Goal: Task Accomplishment & Management: Manage account settings

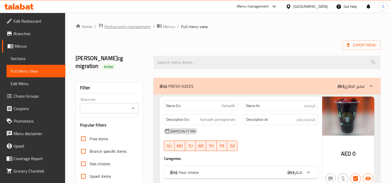
click at [125, 26] on span "Restaurants management" at bounding box center [127, 26] width 46 height 6
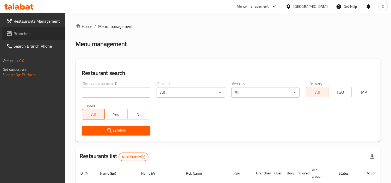
click at [27, 32] on span "Branches" at bounding box center [38, 33] width 48 height 6
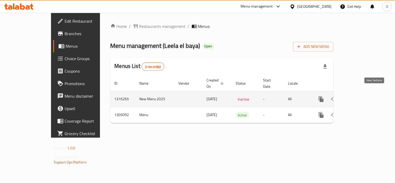
click at [362, 96] on icon "enhanced table" at bounding box center [359, 99] width 6 height 6
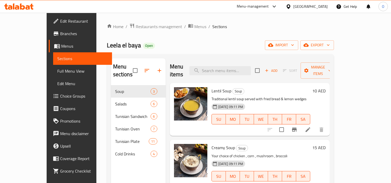
click at [248, 42] on div "Leela el baya Open import export" at bounding box center [220, 45] width 227 height 10
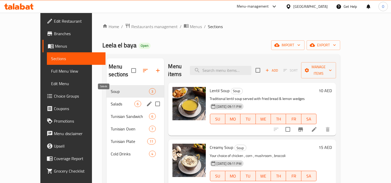
click at [111, 101] on span "Salads" at bounding box center [123, 104] width 24 height 6
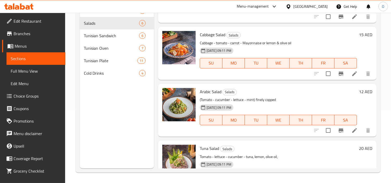
scroll to position [177, 0]
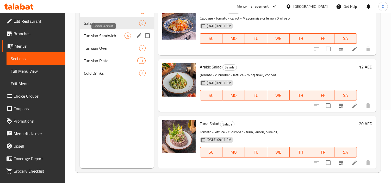
click at [116, 37] on span "Tunisian Sandwich" at bounding box center [104, 36] width 41 height 6
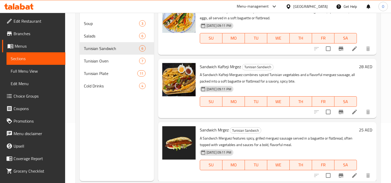
scroll to position [73, 0]
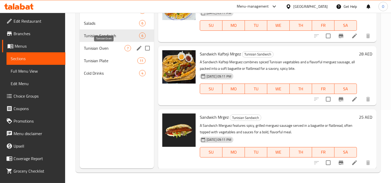
click at [97, 50] on span "Tunisian Oven" at bounding box center [104, 48] width 41 height 6
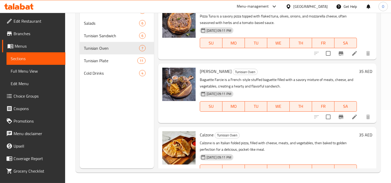
scroll to position [273, 0]
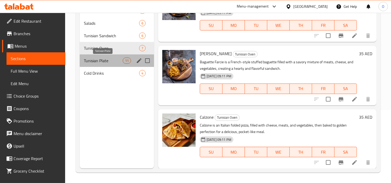
click at [94, 61] on span "Tunisian Plate" at bounding box center [103, 61] width 39 height 6
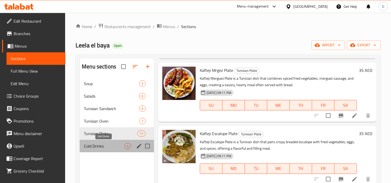
click at [117, 147] on span "Cold Drinks" at bounding box center [104, 146] width 41 height 6
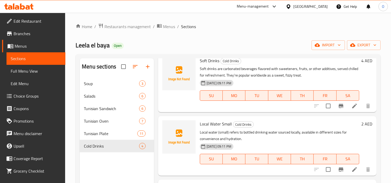
scroll to position [58, 0]
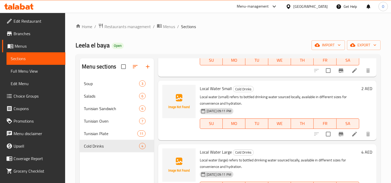
click at [384, 108] on div "Home / Restaurants management / Menus / Sections Leela el baya Open import expo…" at bounding box center [228, 134] width 326 height 243
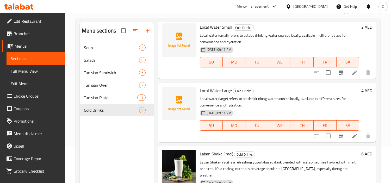
scroll to position [73, 0]
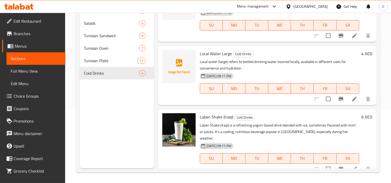
click at [124, 95] on div "Menu sections Soup 3 Salads 6 Tunisian Sandwich 6 Tunisian Oven 7 Tunisian Plat…" at bounding box center [117, 76] width 74 height 183
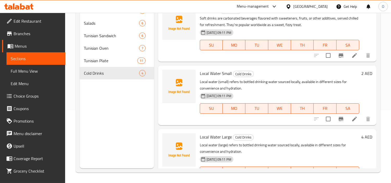
scroll to position [15, 0]
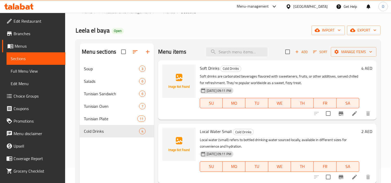
click at [243, 43] on div "Menu items Add Sort Manage items" at bounding box center [267, 51] width 218 height 17
click at [238, 58] on div "Menu items Add Sort Manage items" at bounding box center [267, 51] width 218 height 17
click at [237, 53] on input "search" at bounding box center [236, 51] width 61 height 9
paste input "CHICKEN SHAWARMA"
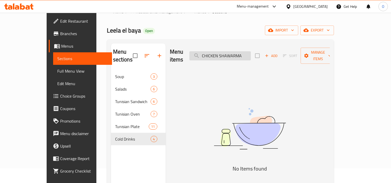
click at [231, 53] on input "CHICKEN SHAWARMA" at bounding box center [219, 55] width 61 height 9
paste input "GRILL MIXED"
click at [231, 53] on input "GRILL MIXED" at bounding box center [219, 55] width 61 height 9
drag, startPoint x: 228, startPoint y: 49, endPoint x: 252, endPoint y: 51, distance: 24.0
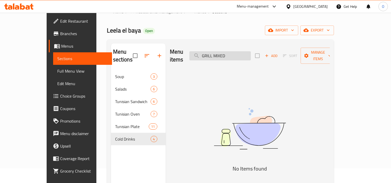
click at [251, 51] on input "GRILL MIXED" at bounding box center [219, 55] width 61 height 9
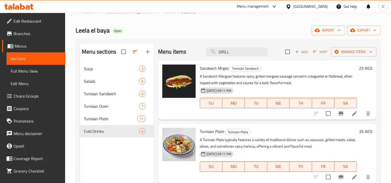
type input "GRILL"
click at [360, 32] on span "export" at bounding box center [363, 30] width 25 height 7
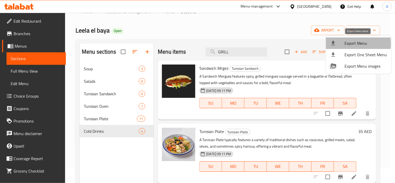
click at [353, 43] on span "Export Menu" at bounding box center [366, 43] width 42 height 6
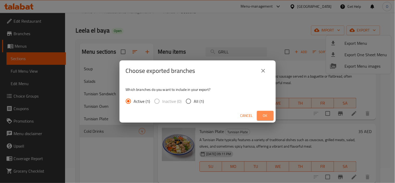
click at [257, 116] on button "Ok" at bounding box center [265, 116] width 17 height 10
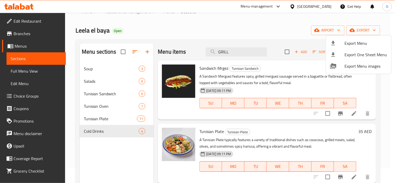
click at [229, 14] on div at bounding box center [197, 91] width 395 height 183
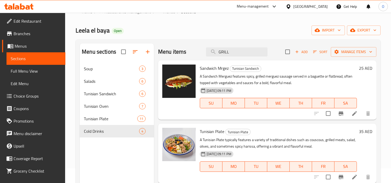
click at [28, 85] on span "Edit Menu" at bounding box center [36, 83] width 51 height 6
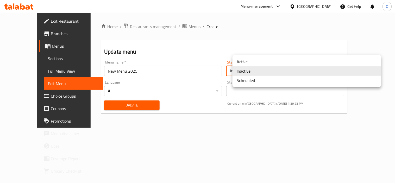
click at [242, 75] on body "​ Menu-management United Arab Emirates Get Help O Edit Restaurant Branches Menu…" at bounding box center [197, 98] width 395 height 170
click at [254, 60] on li "Active" at bounding box center [307, 61] width 149 height 9
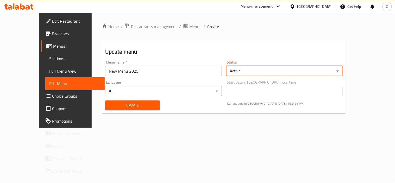
click at [131, 104] on span "Update" at bounding box center [132, 105] width 46 height 7
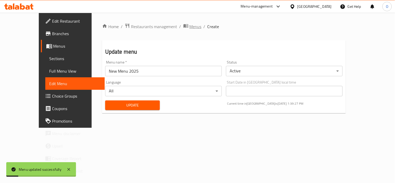
click at [190, 28] on span "Menus" at bounding box center [196, 26] width 12 height 6
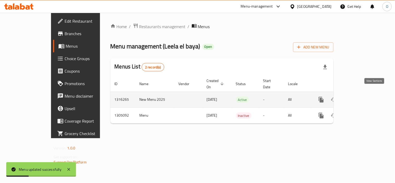
click at [365, 94] on link "enhanced table" at bounding box center [359, 99] width 12 height 12
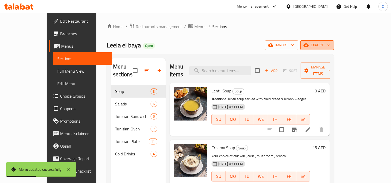
click at [330, 48] on span "export" at bounding box center [316, 45] width 25 height 7
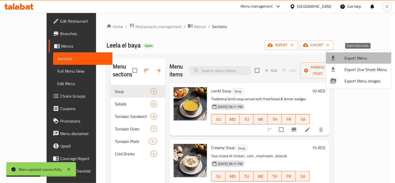
click at [352, 55] on span "Export Menu" at bounding box center [366, 58] width 42 height 6
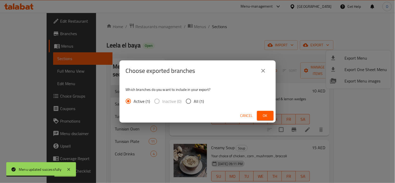
click at [270, 117] on button "Ok" at bounding box center [265, 116] width 17 height 10
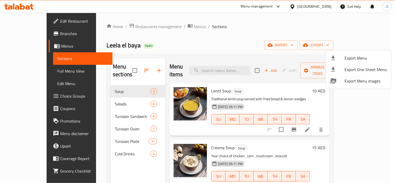
click at [168, 38] on div at bounding box center [197, 91] width 395 height 183
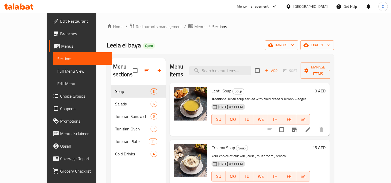
click at [61, 46] on span "Menus" at bounding box center [84, 46] width 47 height 6
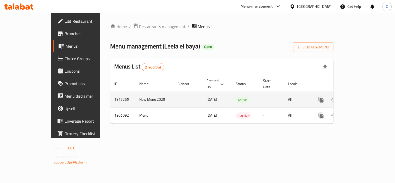
click at [110, 92] on td "1316265" at bounding box center [122, 100] width 25 height 16
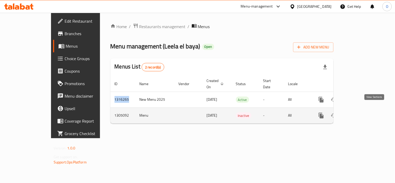
click at [362, 112] on icon "enhanced table" at bounding box center [359, 115] width 6 height 6
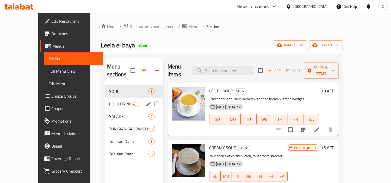
click at [105, 102] on div "COLD DRINKS 2" at bounding box center [134, 104] width 58 height 12
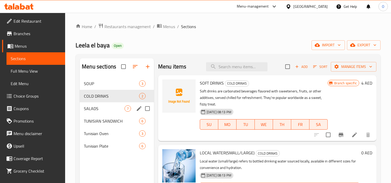
click at [100, 113] on div "SALADS 7" at bounding box center [117, 108] width 74 height 12
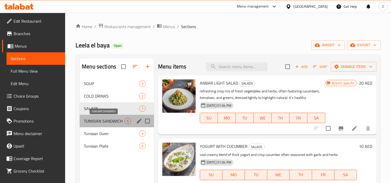
click at [105, 124] on span "TUNISIAN SANDWICH" at bounding box center [104, 121] width 41 height 6
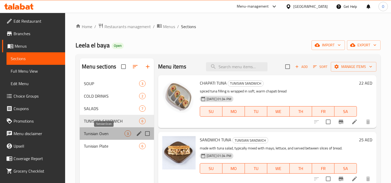
click at [108, 136] on span "Tunisian Oven" at bounding box center [104, 133] width 41 height 6
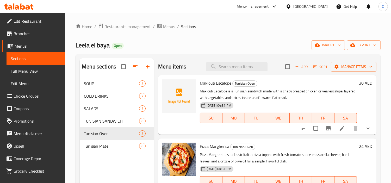
click at [113, 153] on nav "SOUP 3 COLD DRINKS 2 SALADS 7 TUNISIAN SANDWICH 6 Tunisian Oven 3 Tunisian Plat…" at bounding box center [117, 114] width 74 height 79
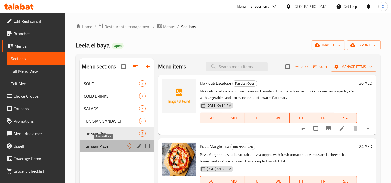
click at [112, 146] on span "Tunisian Plate" at bounding box center [104, 146] width 41 height 6
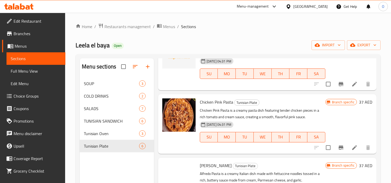
scroll to position [173, 0]
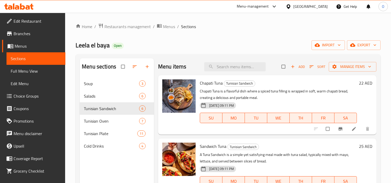
click at [310, 5] on div "[GEOGRAPHIC_DATA]" at bounding box center [310, 7] width 34 height 6
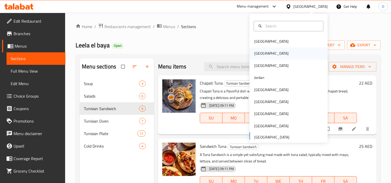
click at [261, 55] on div "Egypt" at bounding box center [271, 54] width 43 height 12
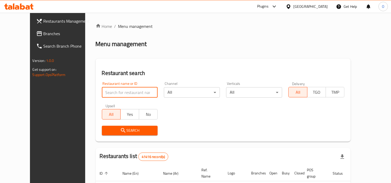
paste input "757031"
type input "757031"
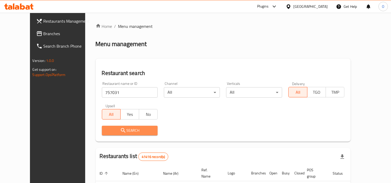
click at [117, 130] on span "Search" at bounding box center [130, 130] width 48 height 7
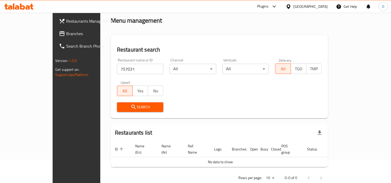
scroll to position [29, 0]
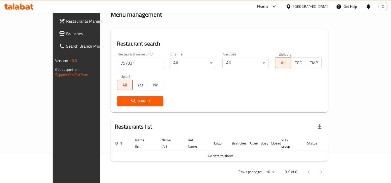
click at [66, 32] on span "Branches" at bounding box center [90, 33] width 48 height 6
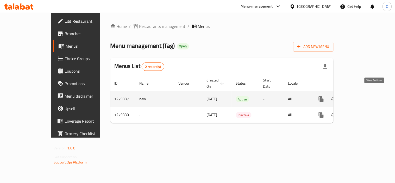
click at [365, 94] on link "enhanced table" at bounding box center [359, 99] width 12 height 12
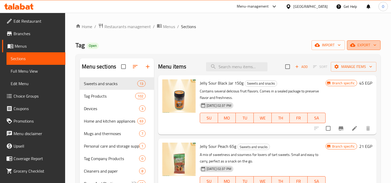
click at [361, 47] on span "export" at bounding box center [363, 45] width 25 height 7
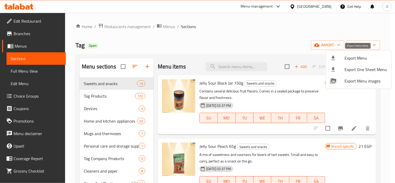
click at [361, 56] on span "Export Menu" at bounding box center [366, 58] width 42 height 6
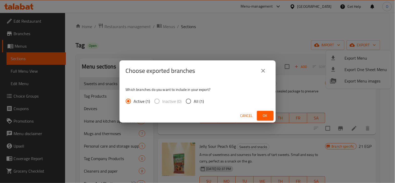
click at [269, 119] on button "Ok" at bounding box center [265, 116] width 17 height 10
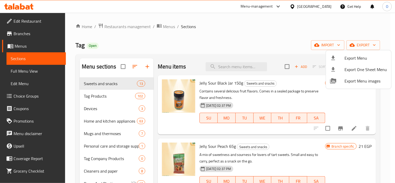
click at [175, 40] on div at bounding box center [197, 91] width 395 height 183
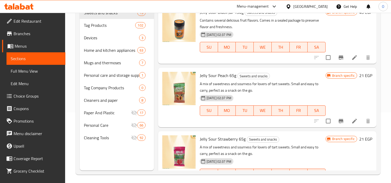
scroll to position [73, 0]
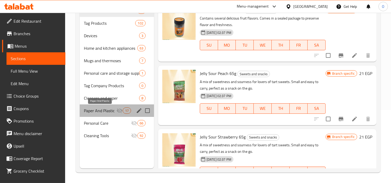
click at [87, 111] on span "Paper And Plastic" at bounding box center [100, 111] width 32 height 6
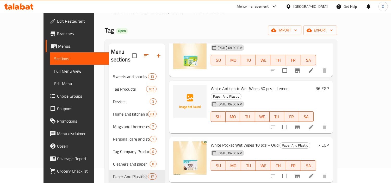
scroll to position [190, 0]
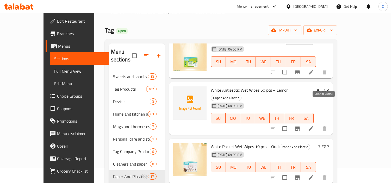
click at [290, 123] on input "checkbox" at bounding box center [284, 128] width 11 height 11
checkbox input "true"
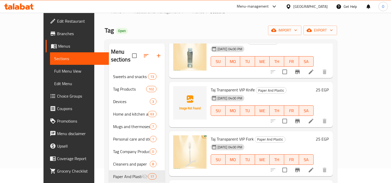
scroll to position [448, 0]
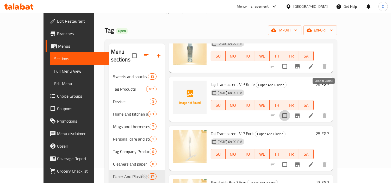
click at [290, 110] on input "checkbox" at bounding box center [284, 115] width 11 height 11
checkbox input "true"
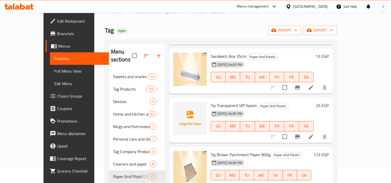
scroll to position [569, 0]
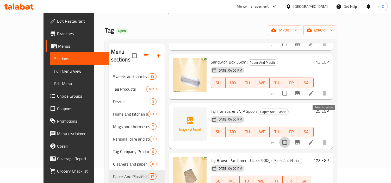
click at [290, 137] on input "checkbox" at bounding box center [284, 142] width 11 height 11
checkbox input "true"
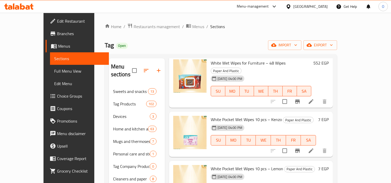
scroll to position [0, 0]
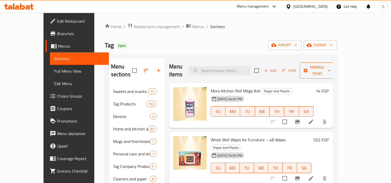
click at [330, 65] on span "Manage items" at bounding box center [317, 70] width 27 height 13
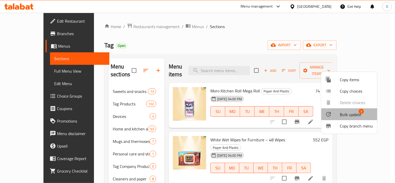
click at [338, 116] on div at bounding box center [332, 114] width 15 height 6
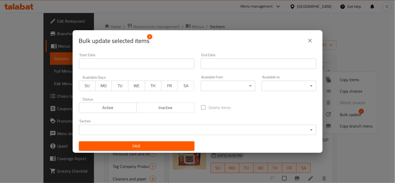
click at [157, 108] on span "Inactive" at bounding box center [166, 108] width 54 height 8
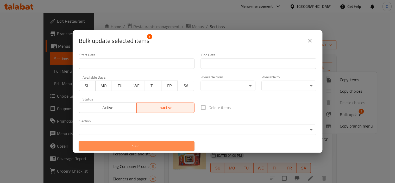
click at [152, 148] on span "Save" at bounding box center [136, 146] width 107 height 7
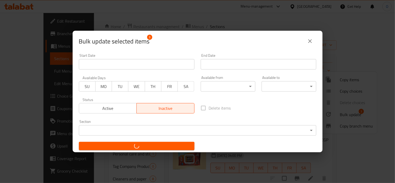
checkbox input "false"
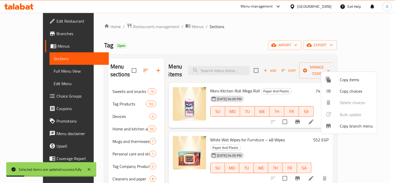
click at [374, 66] on div at bounding box center [197, 91] width 395 height 183
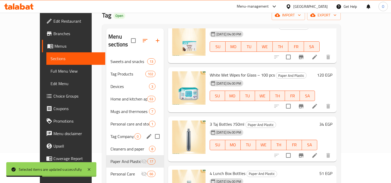
scroll to position [73, 0]
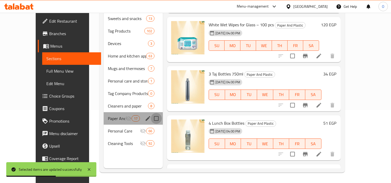
click at [151, 113] on input "Menu sections" at bounding box center [156, 118] width 11 height 11
checkbox input "true"
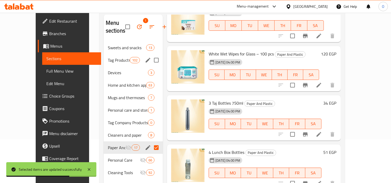
scroll to position [15, 0]
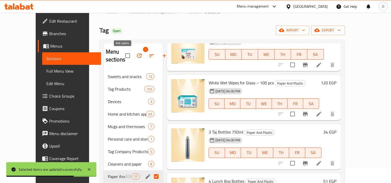
click at [136, 54] on icon "button" at bounding box center [139, 56] width 6 height 6
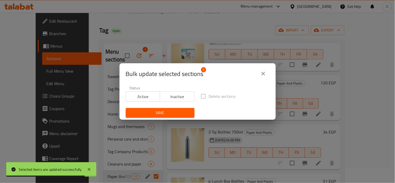
click at [142, 93] on span "Active" at bounding box center [143, 97] width 30 height 8
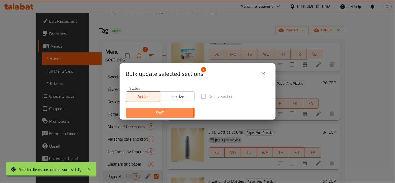
click at [149, 115] on span "Save" at bounding box center [160, 113] width 60 height 7
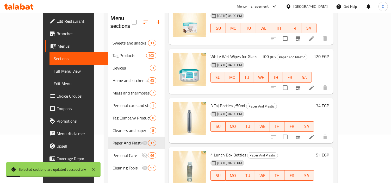
scroll to position [73, 0]
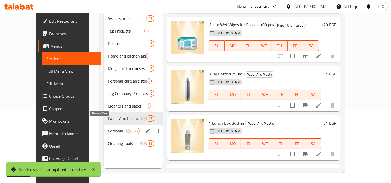
click at [108, 128] on span "Personal Care" at bounding box center [116, 131] width 17 height 6
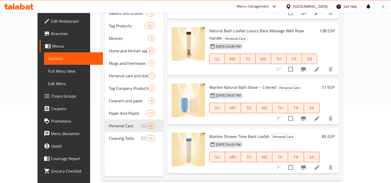
scroll to position [79, 0]
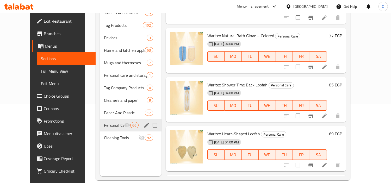
click at [149, 120] on input "Menu sections" at bounding box center [154, 125] width 11 height 11
checkbox input "true"
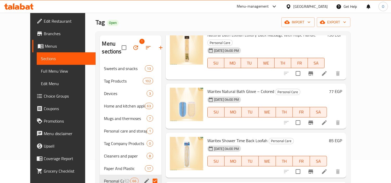
scroll to position [21, 0]
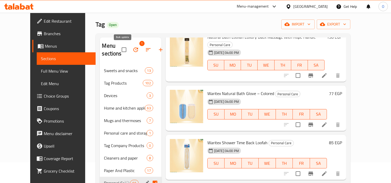
click at [133, 49] on icon "button" at bounding box center [136, 50] width 6 height 6
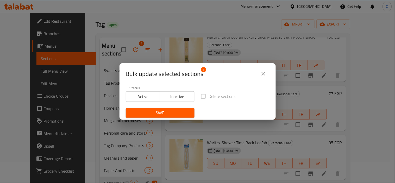
drag, startPoint x: 147, startPoint y: 90, endPoint x: 146, endPoint y: 93, distance: 3.0
click at [146, 93] on div "Active Inactive" at bounding box center [160, 94] width 69 height 16
click at [146, 94] on span "Active" at bounding box center [143, 97] width 30 height 8
click at [147, 108] on button "Save" at bounding box center [160, 113] width 69 height 10
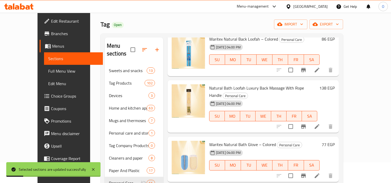
click at [353, 90] on div "Home / Restaurants management / Menus / Sections Tag Open import export Menu se…" at bounding box center [221, 120] width 263 height 257
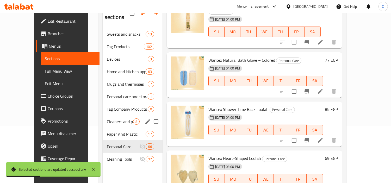
scroll to position [79, 0]
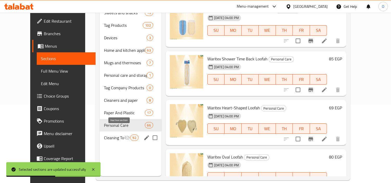
click at [124, 135] on icon "Menu sections" at bounding box center [127, 137] width 6 height 5
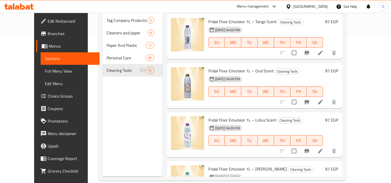
scroll to position [146, 0]
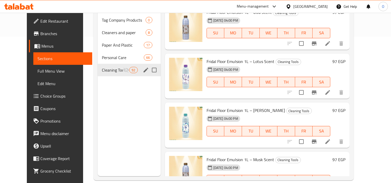
click at [149, 65] on input "Menu sections" at bounding box center [154, 70] width 11 height 11
checkbox input "true"
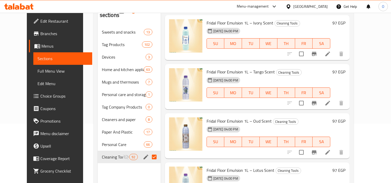
scroll to position [4214, 0]
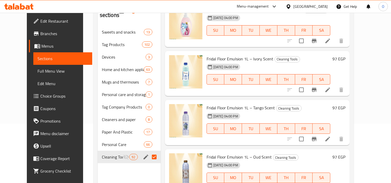
click at [364, 62] on div "Home / Restaurants management / Menus / Sections Tag Open import export Menu se…" at bounding box center [223, 115] width 281 height 324
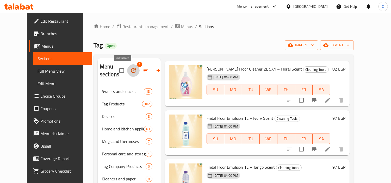
click at [130, 71] on icon "button" at bounding box center [133, 70] width 6 height 6
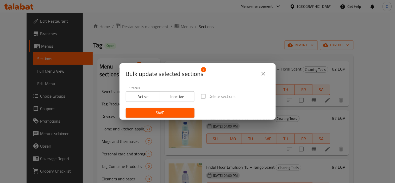
click at [142, 97] on span "Active" at bounding box center [143, 97] width 30 height 8
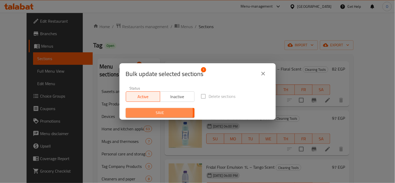
click at [147, 113] on span "Save" at bounding box center [160, 113] width 60 height 7
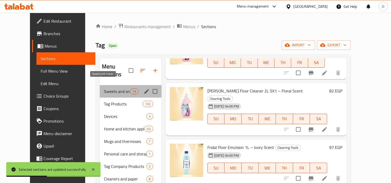
click at [109, 88] on span "Sweets and snacks" at bounding box center [117, 91] width 26 height 6
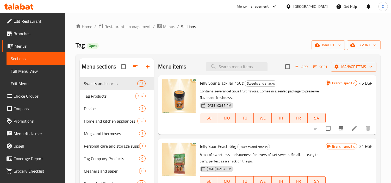
click at [384, 77] on div "Home / Restaurants management / Menus / Sections Tag Open import export Menu se…" at bounding box center [228, 134] width 326 height 243
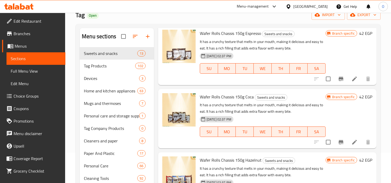
scroll to position [73, 0]
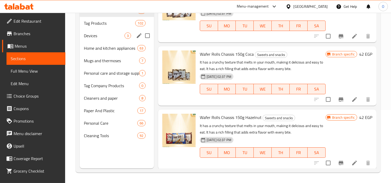
click at [105, 31] on div "Devices 3" at bounding box center [117, 35] width 74 height 12
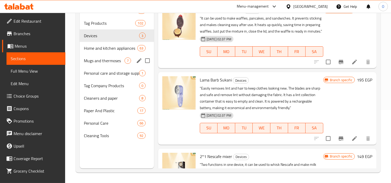
click at [118, 56] on div "Mugs and thermoses 7" at bounding box center [117, 60] width 74 height 12
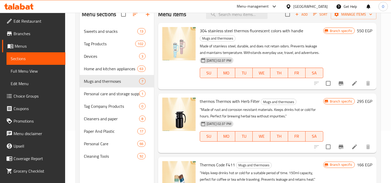
scroll to position [44, 0]
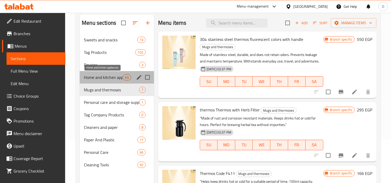
click at [90, 77] on span "Home and kitchen appliances" at bounding box center [103, 77] width 39 height 6
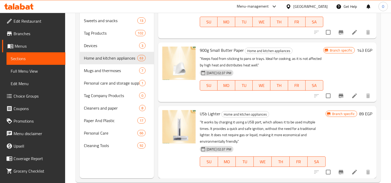
scroll to position [73, 0]
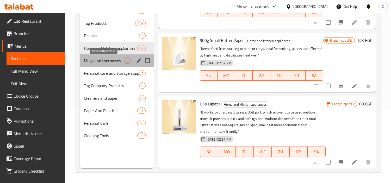
click at [105, 60] on span "Mugs and thermoses" at bounding box center [104, 61] width 41 height 6
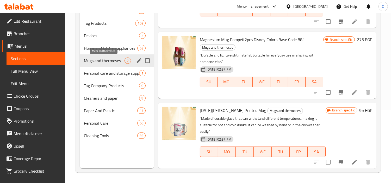
scroll to position [314, 0]
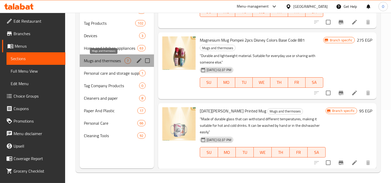
click at [105, 60] on span "Mugs and thermoses" at bounding box center [104, 61] width 41 height 6
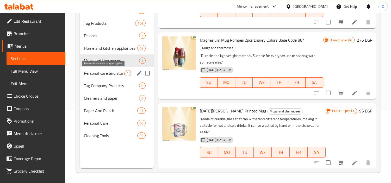
click at [122, 76] on span "Personal care and storage supplies" at bounding box center [104, 73] width 41 height 6
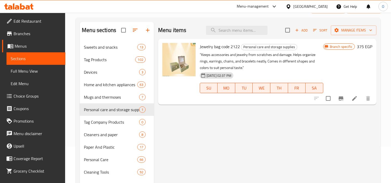
scroll to position [15, 0]
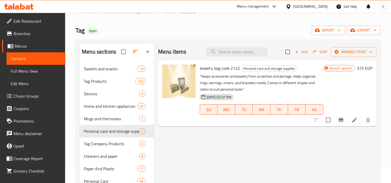
click at [195, 139] on div "Menu items Add Sort Manage items Jewelry bag code 2122 Personal care and storag…" at bounding box center [265, 134] width 222 height 183
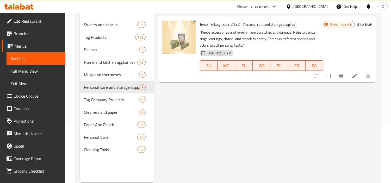
scroll to position [73, 0]
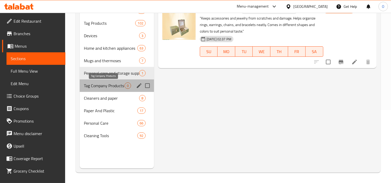
click at [115, 85] on span "Tag Company Products" at bounding box center [104, 86] width 41 height 6
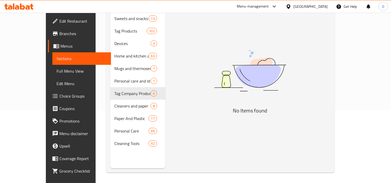
scroll to position [44, 0]
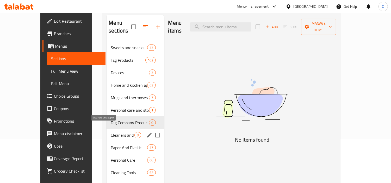
click at [111, 132] on span "Cleaners and paper" at bounding box center [123, 135] width 24 height 6
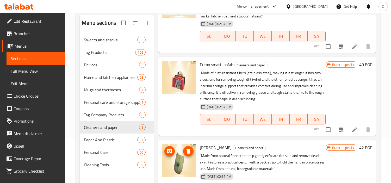
scroll to position [421, 0]
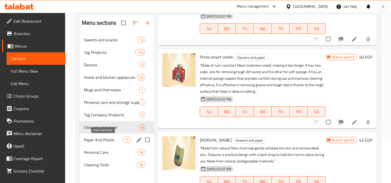
click at [100, 138] on span "Paper And Plastic" at bounding box center [103, 140] width 39 height 6
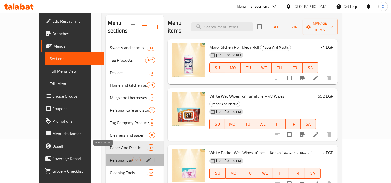
click at [110, 157] on span "Personal Care" at bounding box center [121, 160] width 22 height 6
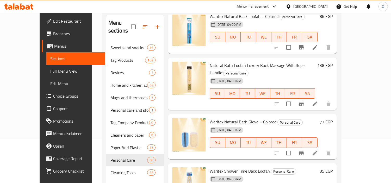
scroll to position [3063, 0]
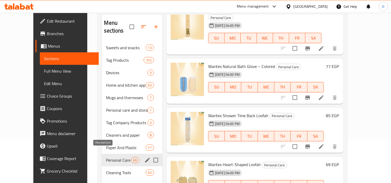
click at [110, 157] on span "Personal Care" at bounding box center [118, 160] width 25 height 6
click at [110, 166] on div "Cleaning Tools 92" at bounding box center [132, 172] width 60 height 12
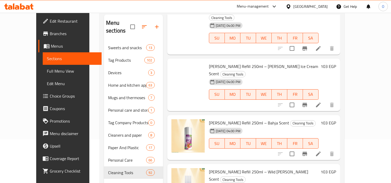
click at [344, 74] on div "Menu sections Sweets and snacks 13 Tag Products 102 Devices 3 Home and kitchen …" at bounding box center [222, 146] width 244 height 273
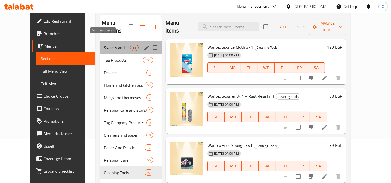
click at [104, 45] on span "Sweets and snacks" at bounding box center [117, 48] width 26 height 6
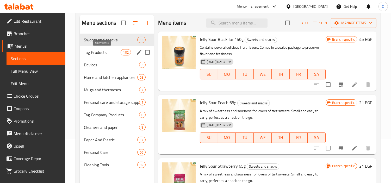
click at [97, 53] on span "Tag Products" at bounding box center [102, 52] width 37 height 6
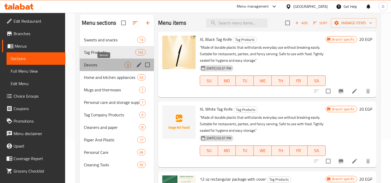
click at [96, 64] on span "Devices" at bounding box center [104, 65] width 41 height 6
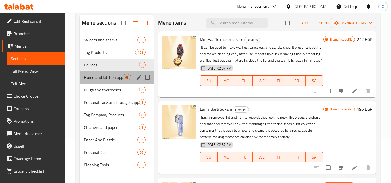
click at [98, 73] on div "Home and kitchen appliances 63" at bounding box center [117, 77] width 74 height 12
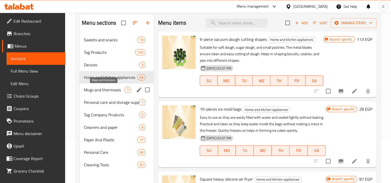
click at [103, 91] on span "Mugs and thermoses" at bounding box center [104, 90] width 41 height 6
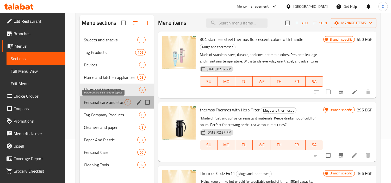
click at [105, 103] on span "Personal care and storage supplies" at bounding box center [104, 102] width 41 height 6
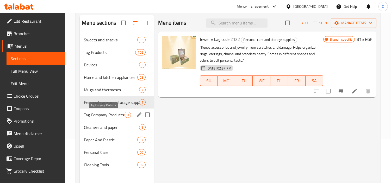
click at [105, 112] on span "Tag Company Products" at bounding box center [104, 115] width 41 height 6
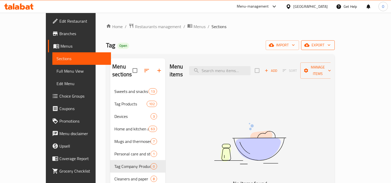
click at [330, 44] on span "export" at bounding box center [317, 45] width 25 height 7
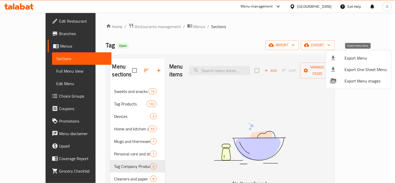
click at [355, 55] on span "Export Menu" at bounding box center [366, 58] width 42 height 6
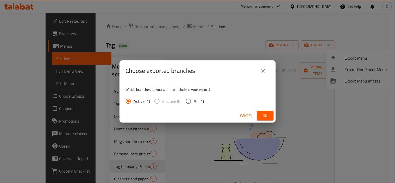
click at [270, 110] on div "Cancel Ok" at bounding box center [198, 116] width 156 height 14
click at [267, 116] on span "Ok" at bounding box center [265, 115] width 8 height 7
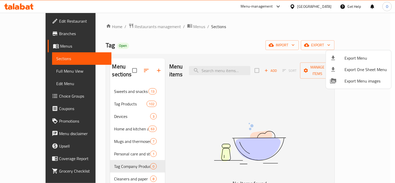
click at [322, 6] on div at bounding box center [197, 91] width 395 height 183
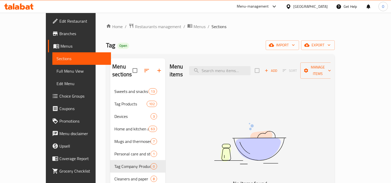
click at [325, 8] on div "[GEOGRAPHIC_DATA]" at bounding box center [310, 7] width 34 height 6
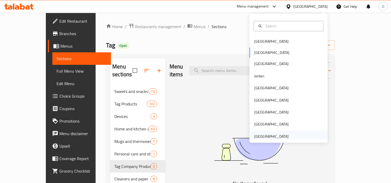
click at [278, 136] on div "[GEOGRAPHIC_DATA]" at bounding box center [271, 137] width 34 height 6
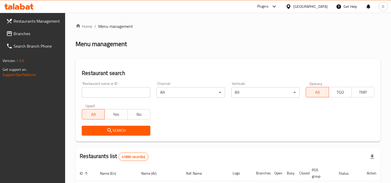
click at [16, 36] on span "Branches" at bounding box center [38, 33] width 48 height 6
